Goal: Information Seeking & Learning: Check status

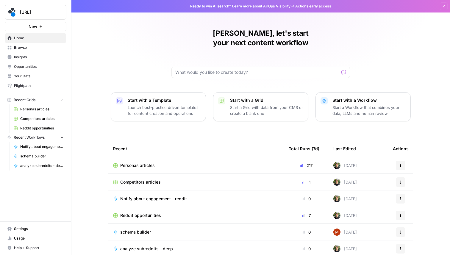
click at [32, 240] on span "Usage" at bounding box center [39, 238] width 50 height 5
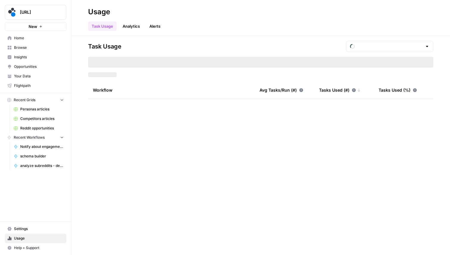
type input "September Tasks"
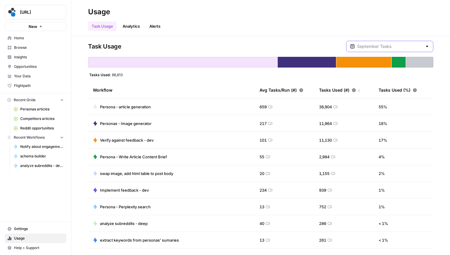
click at [412, 46] on input "text" at bounding box center [389, 46] width 65 height 6
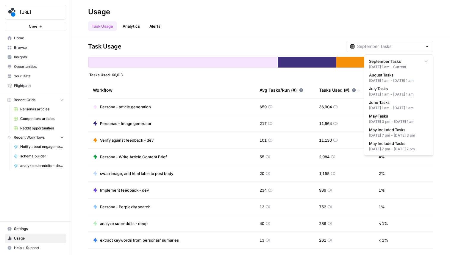
type input "September Tasks"
click at [237, 29] on div "Task Usage Analytics Alerts" at bounding box center [260, 24] width 345 height 14
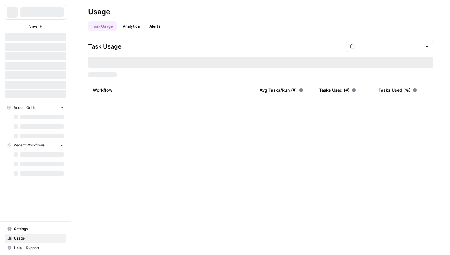
type input "September Tasks"
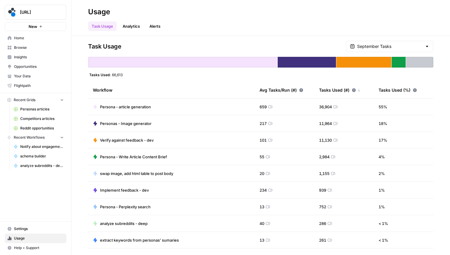
click at [45, 11] on span "spot.ai" at bounding box center [38, 12] width 36 height 6
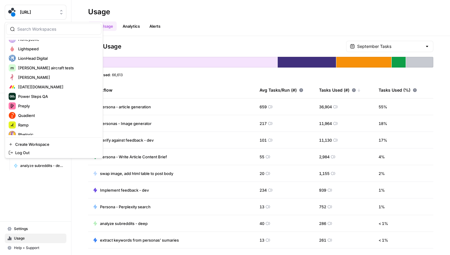
scroll to position [641, 0]
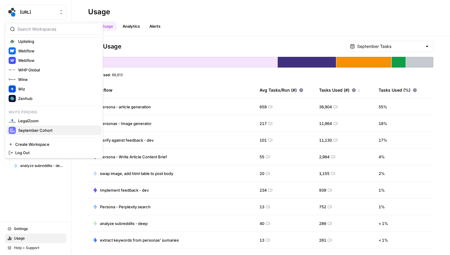
click at [45, 131] on span "September Cohort" at bounding box center [57, 130] width 79 height 6
